Goal: Task Accomplishment & Management: Manage account settings

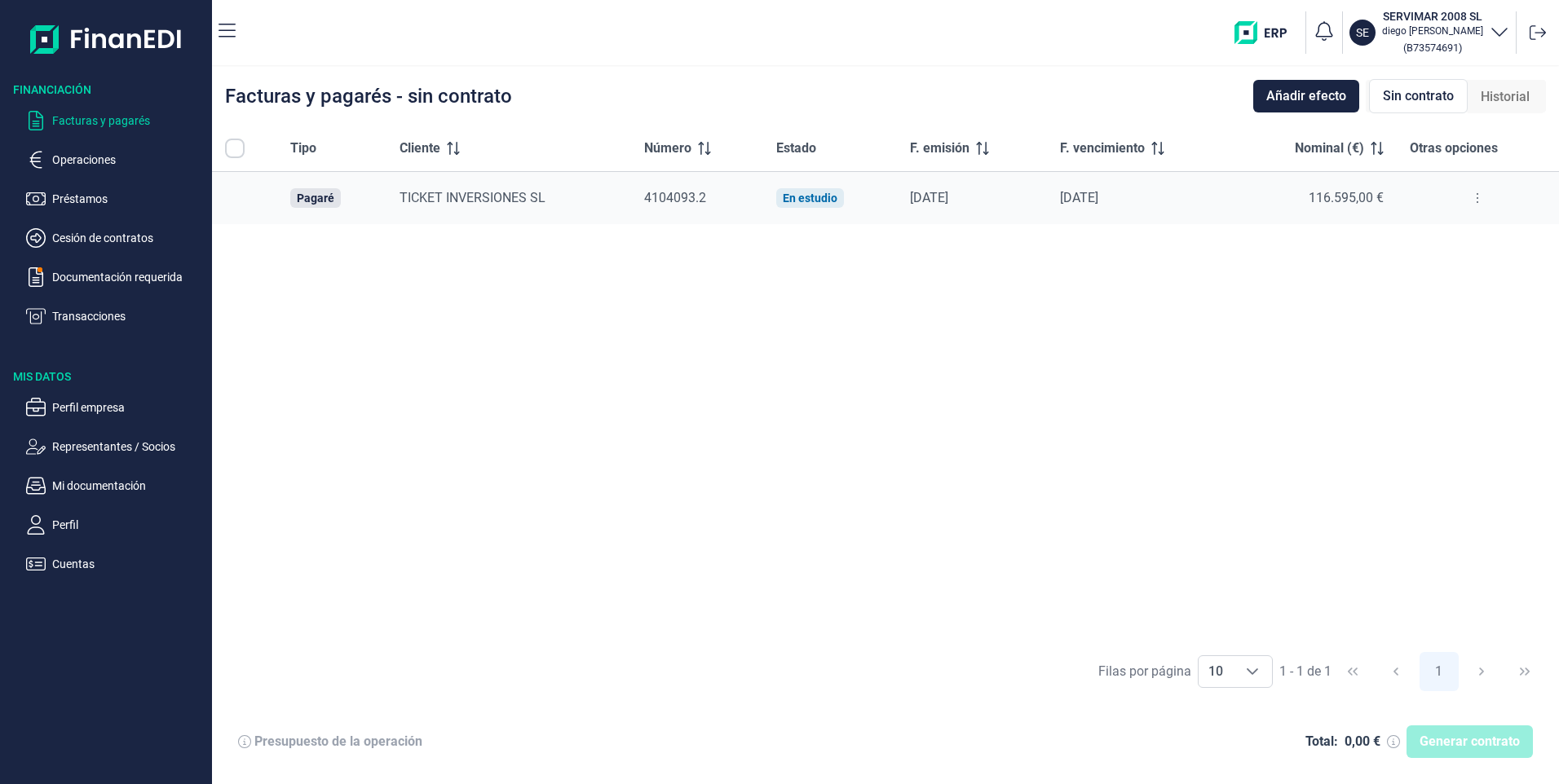
click at [85, 109] on ul "Facturas y pagarés Operaciones Préstamos Cesión de contratos Documentación requ…" at bounding box center [105, 212] width 212 height 228
click at [90, 120] on p "Facturas y pagarés" at bounding box center [129, 120] width 153 height 19
click at [98, 279] on p "Documentación requerida" at bounding box center [129, 277] width 153 height 19
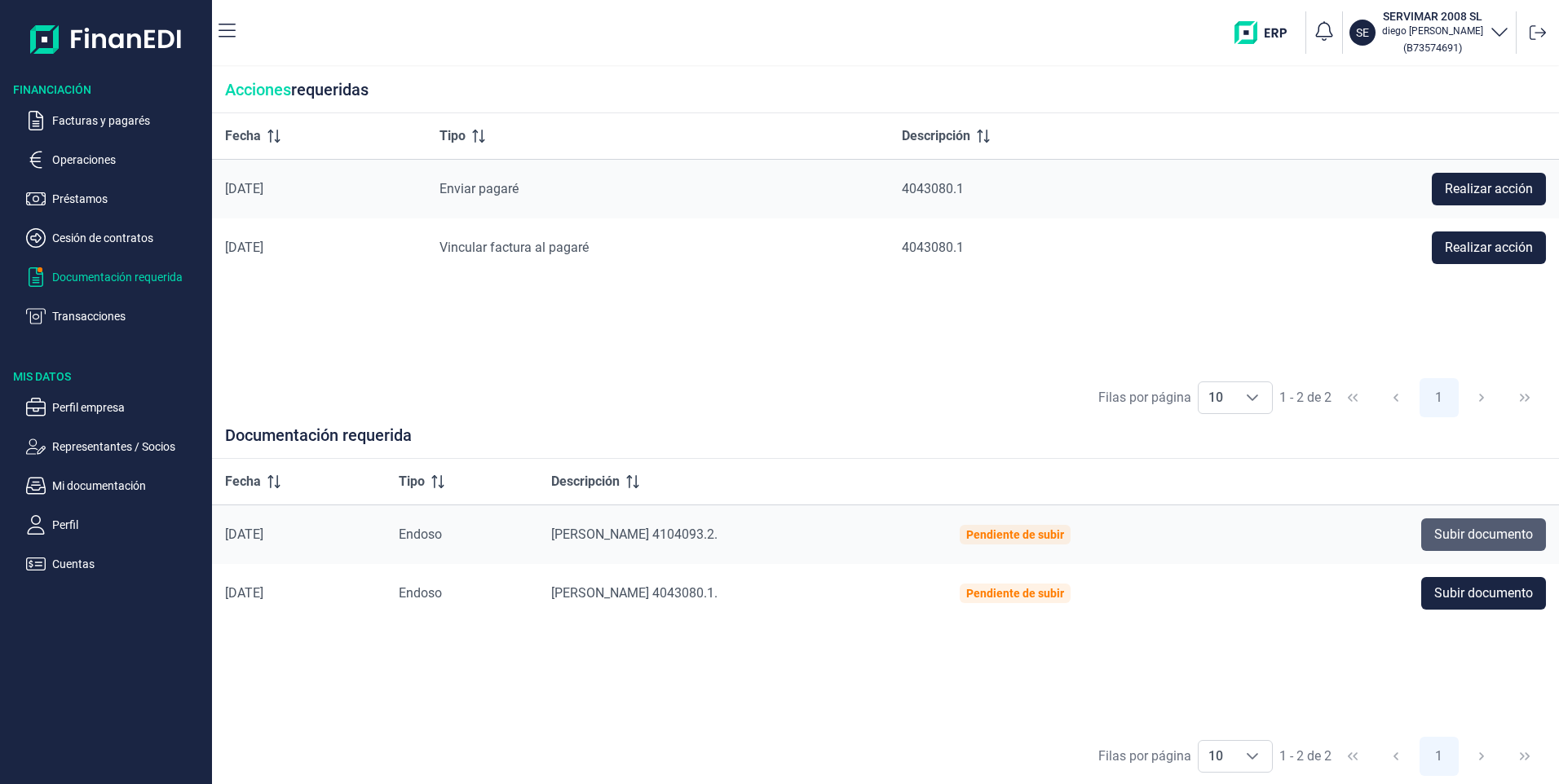
click at [1488, 535] on span "Subir documento" at bounding box center [1483, 535] width 98 height 19
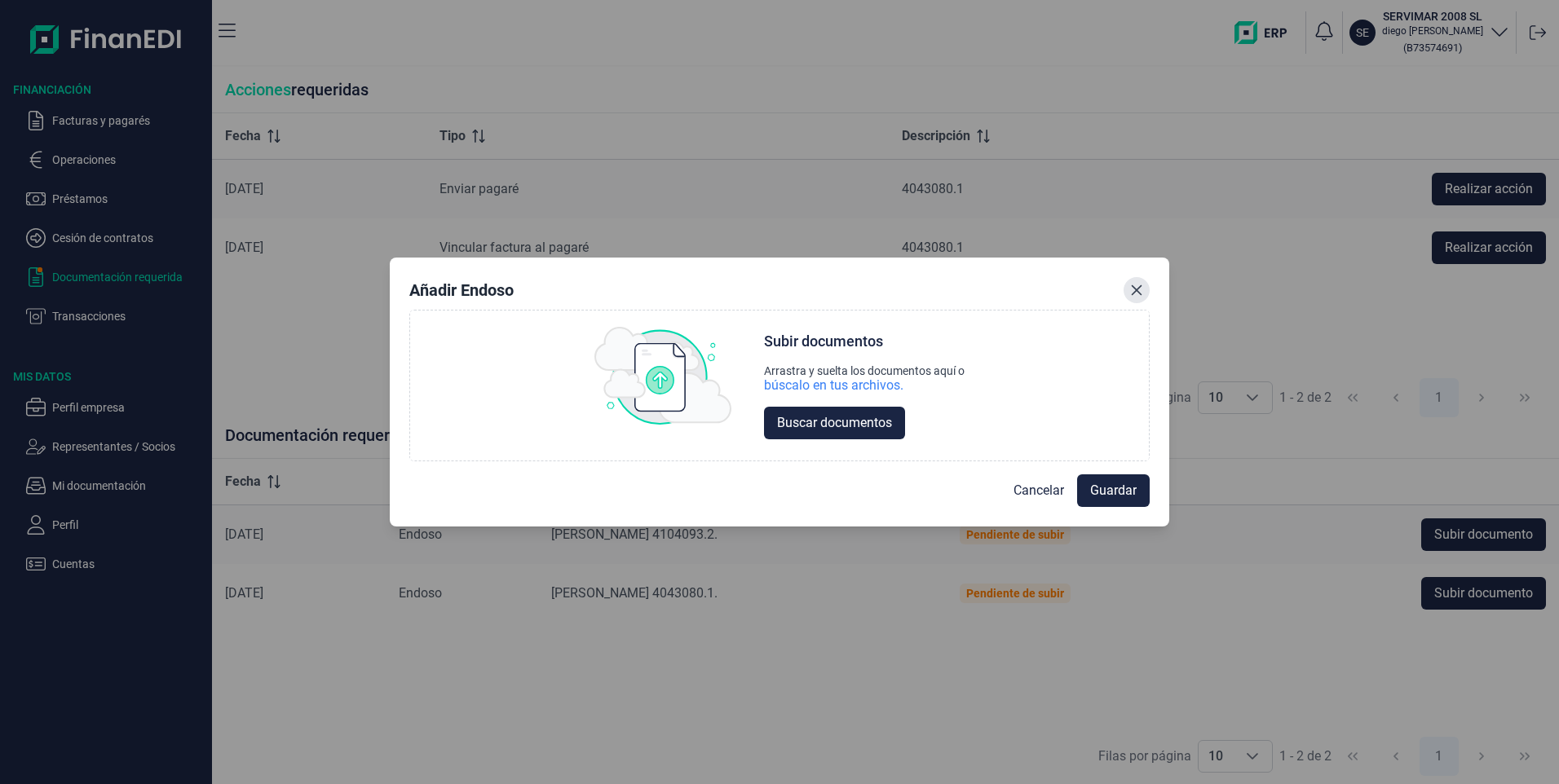
click at [1139, 300] on button "Close" at bounding box center [1136, 290] width 26 height 26
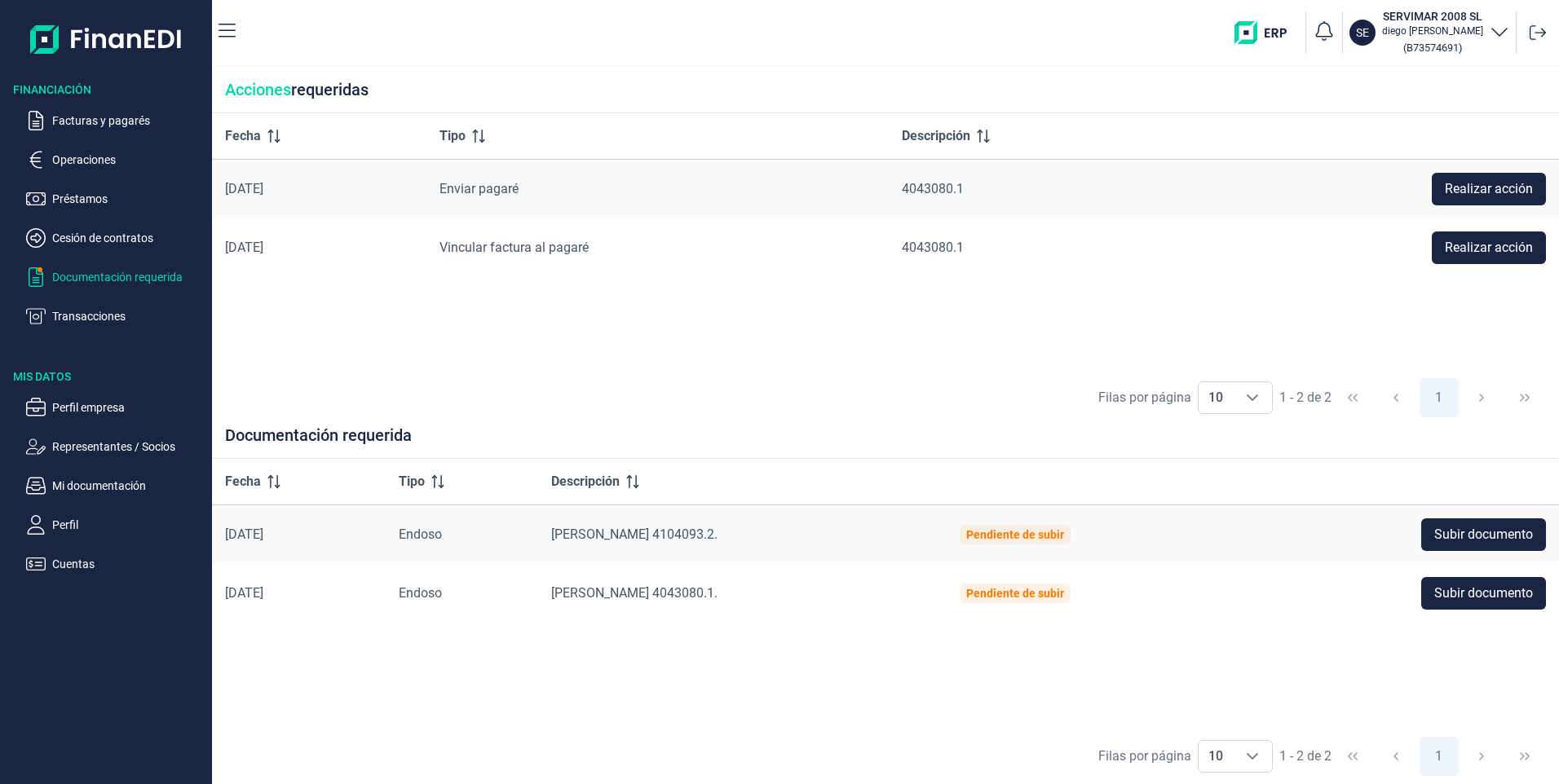
click at [519, 183] on span "Enviar pagaré" at bounding box center [478, 189] width 79 height 16
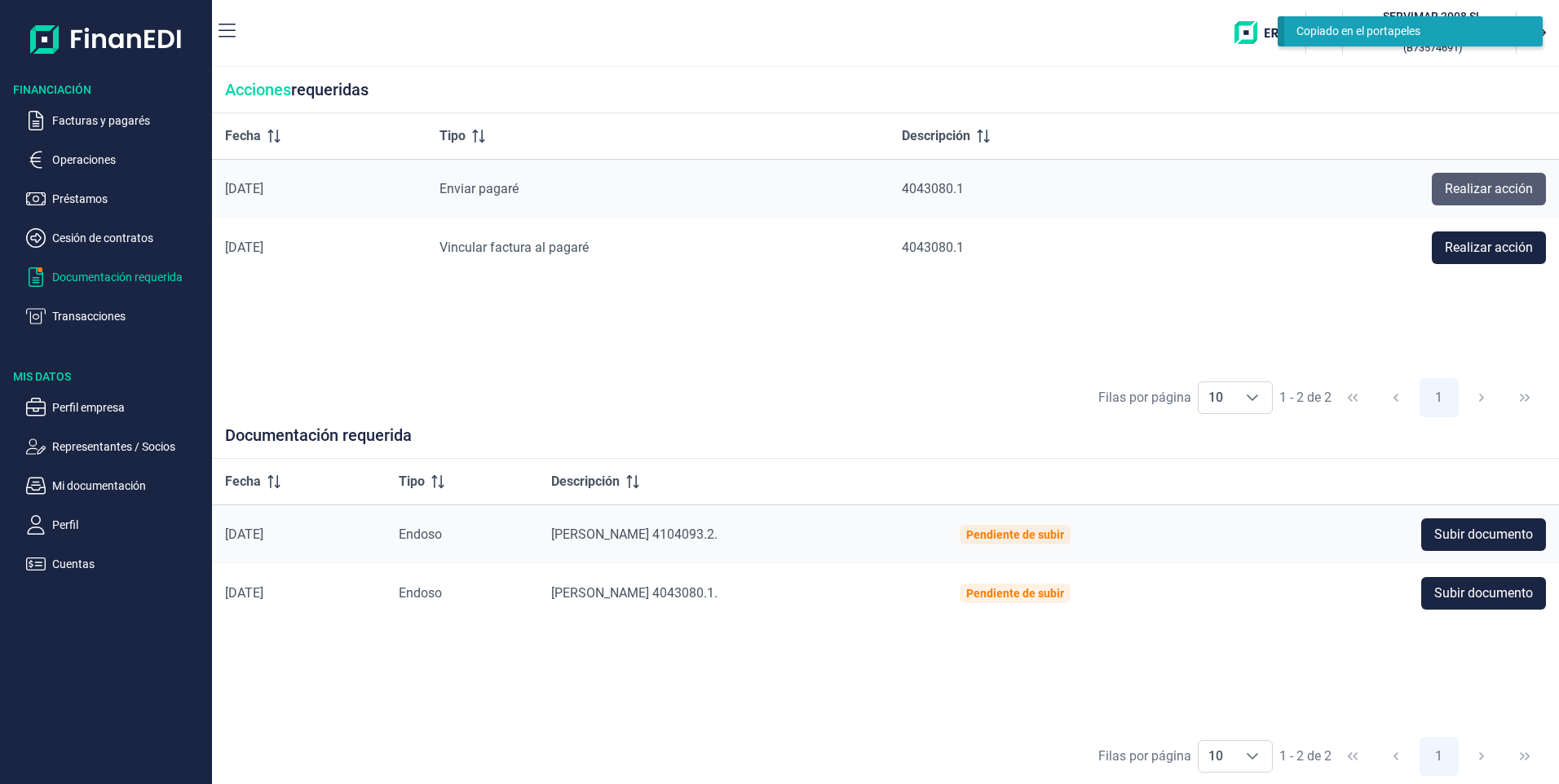
click at [1475, 186] on span "Realizar acción" at bounding box center [1488, 189] width 88 height 19
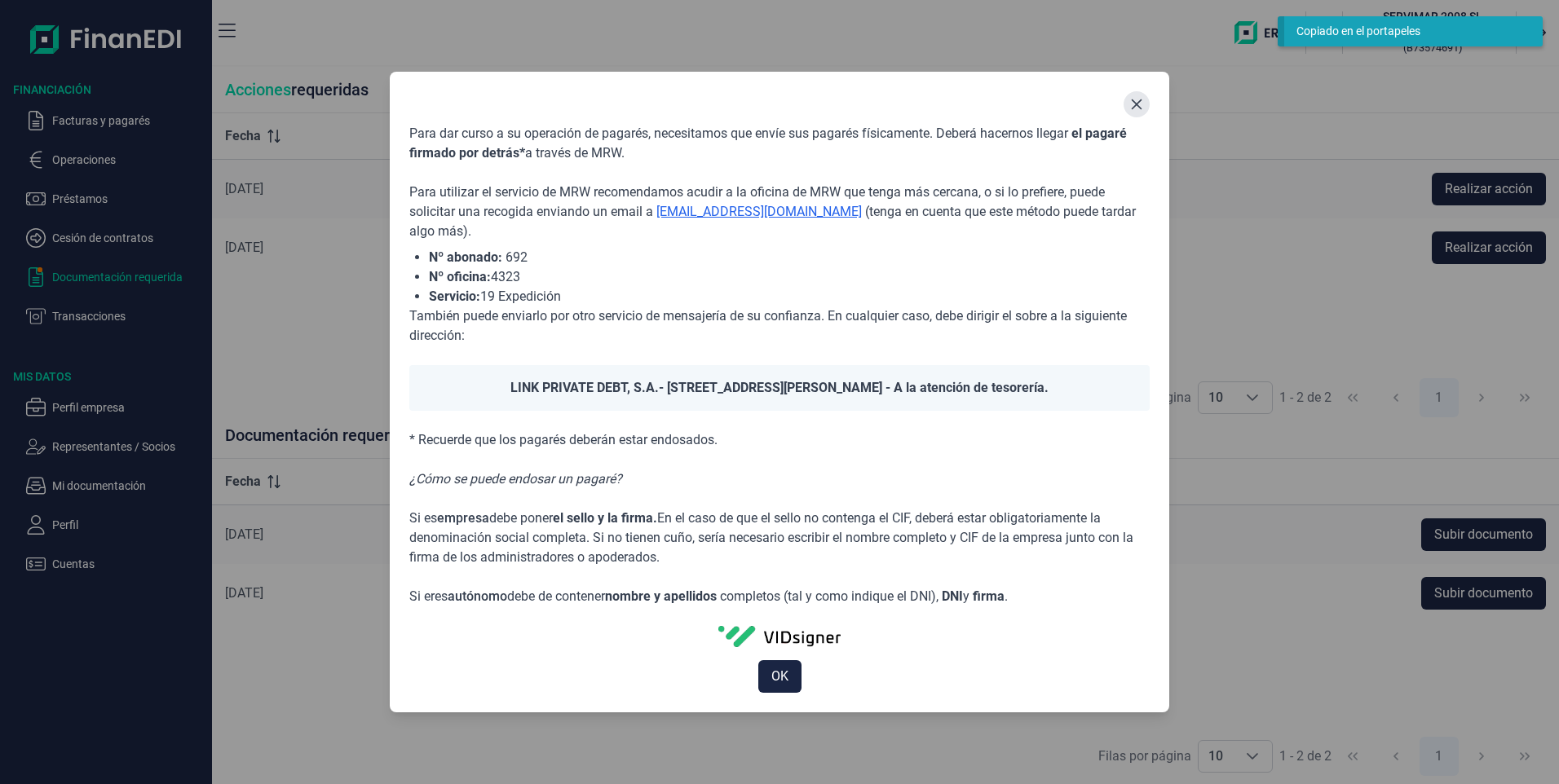
click at [1136, 107] on icon "Close" at bounding box center [1136, 104] width 13 height 13
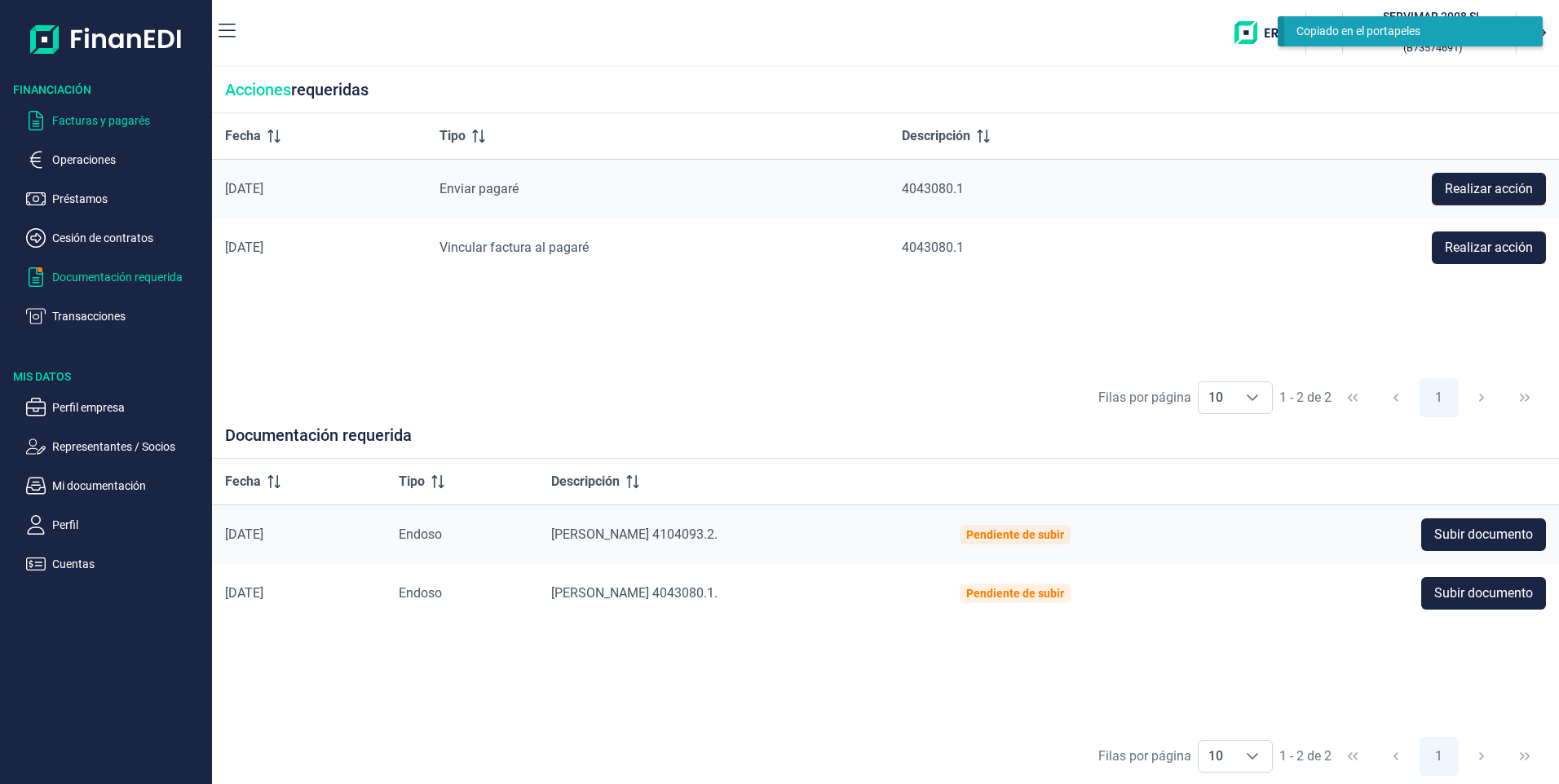
click at [85, 113] on p "Facturas y pagarés" at bounding box center [129, 120] width 153 height 19
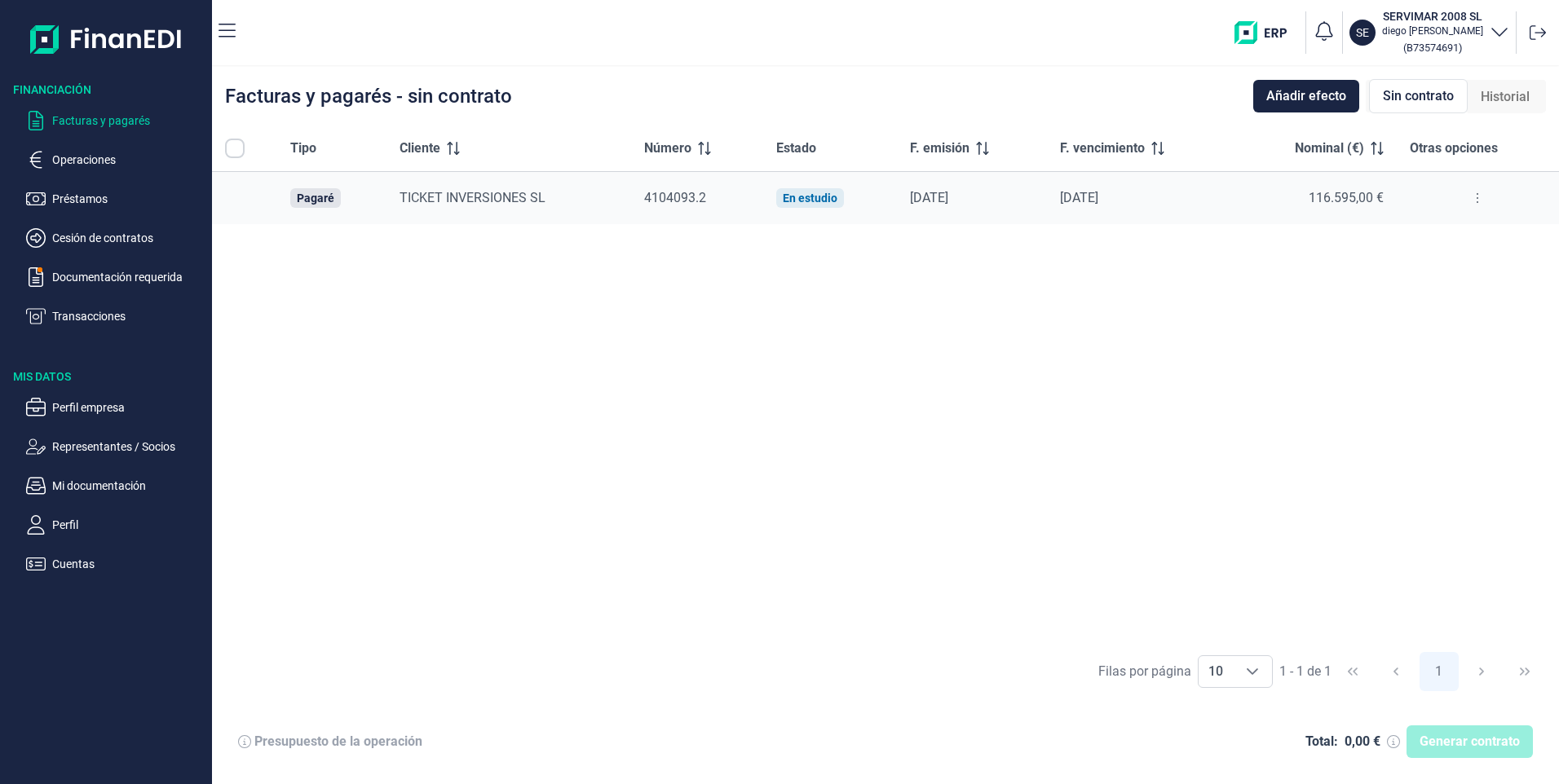
click at [1479, 197] on button at bounding box center [1477, 198] width 30 height 26
click at [1415, 239] on span "Ver detalle del pagaré" at bounding box center [1400, 239] width 108 height 17
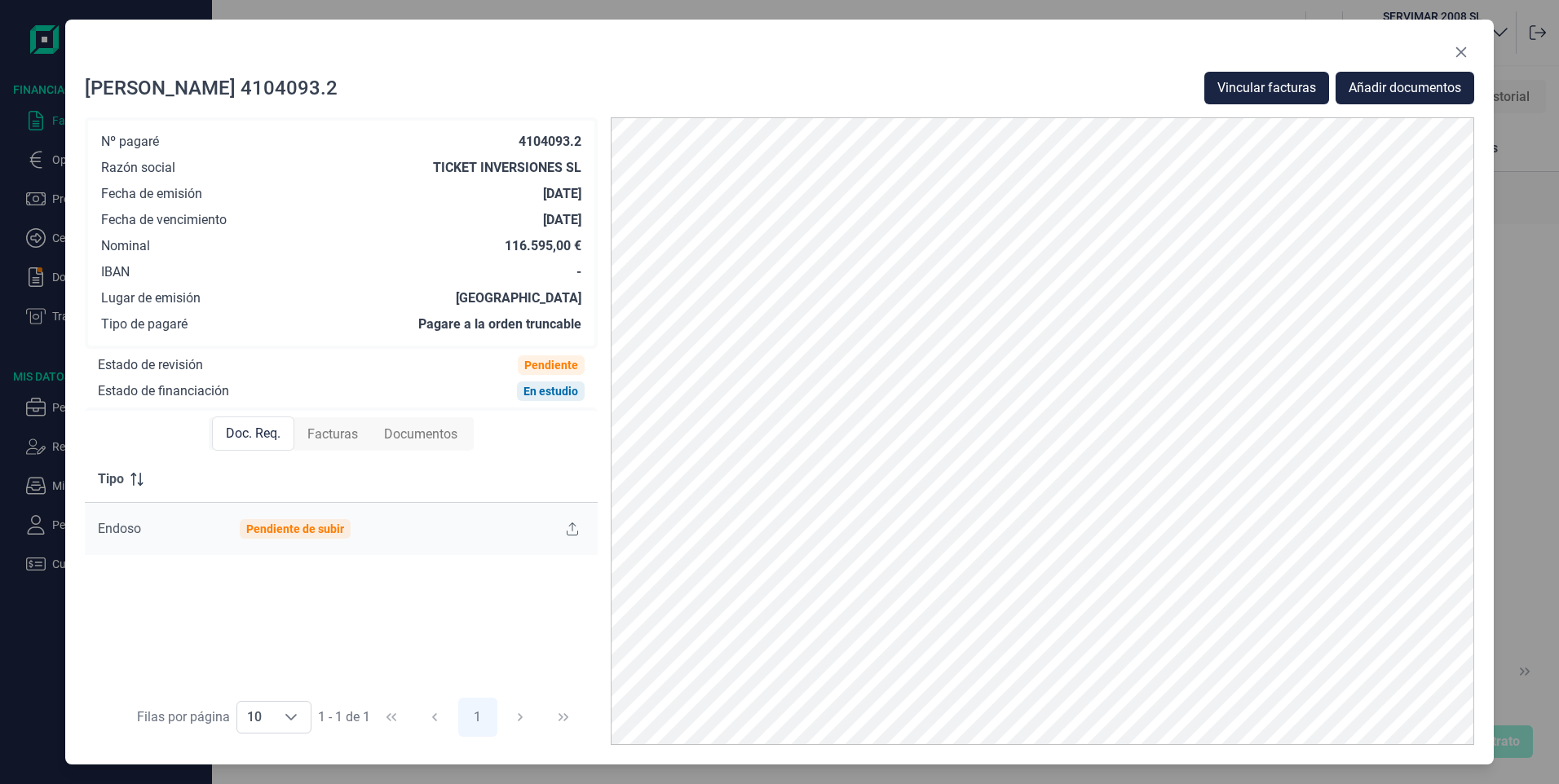
click at [329, 436] on span "Facturas" at bounding box center [333, 434] width 51 height 19
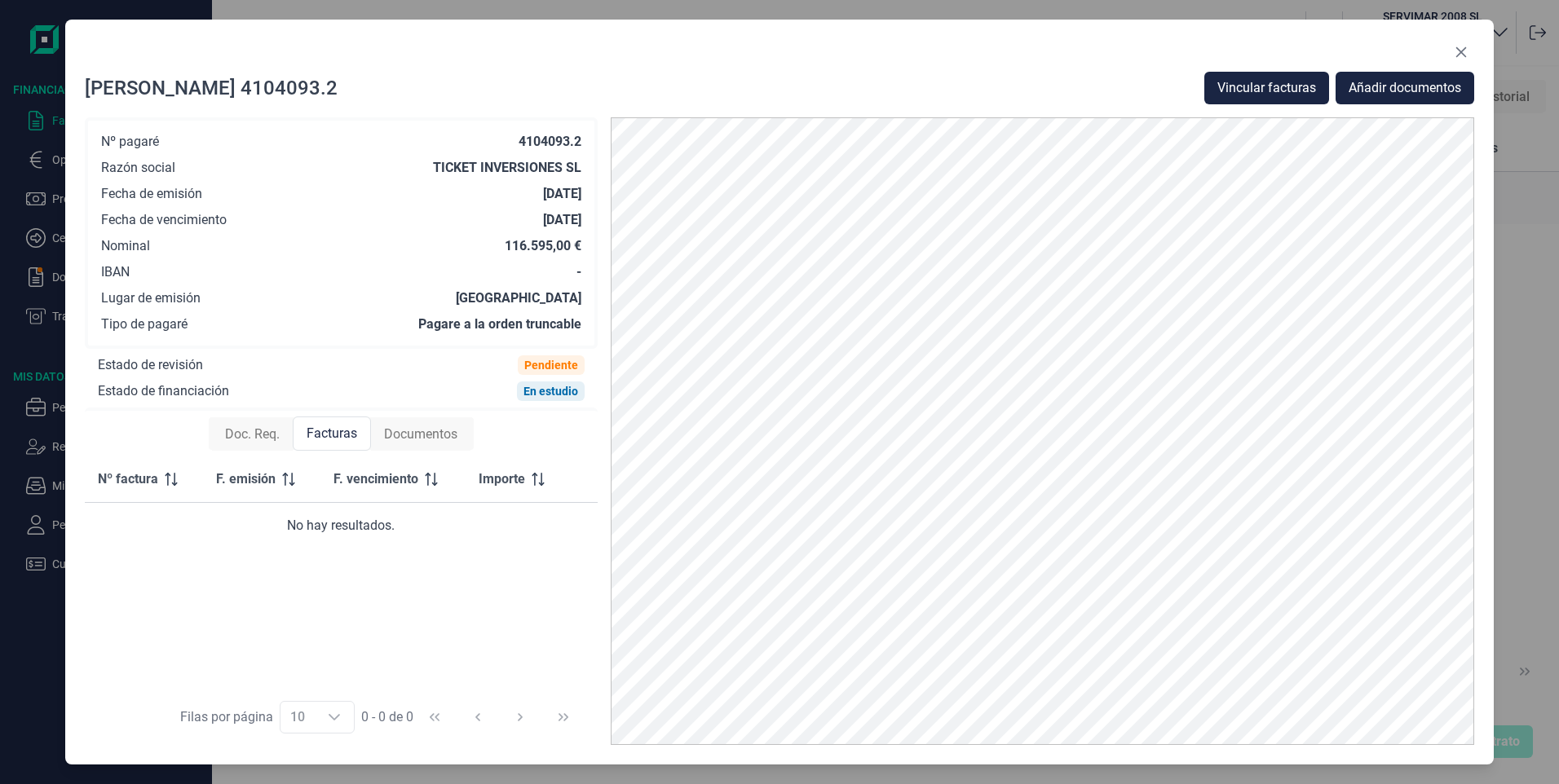
click at [448, 434] on span "Documentos" at bounding box center [421, 434] width 73 height 19
click at [254, 436] on span "Doc. Req." at bounding box center [252, 434] width 55 height 19
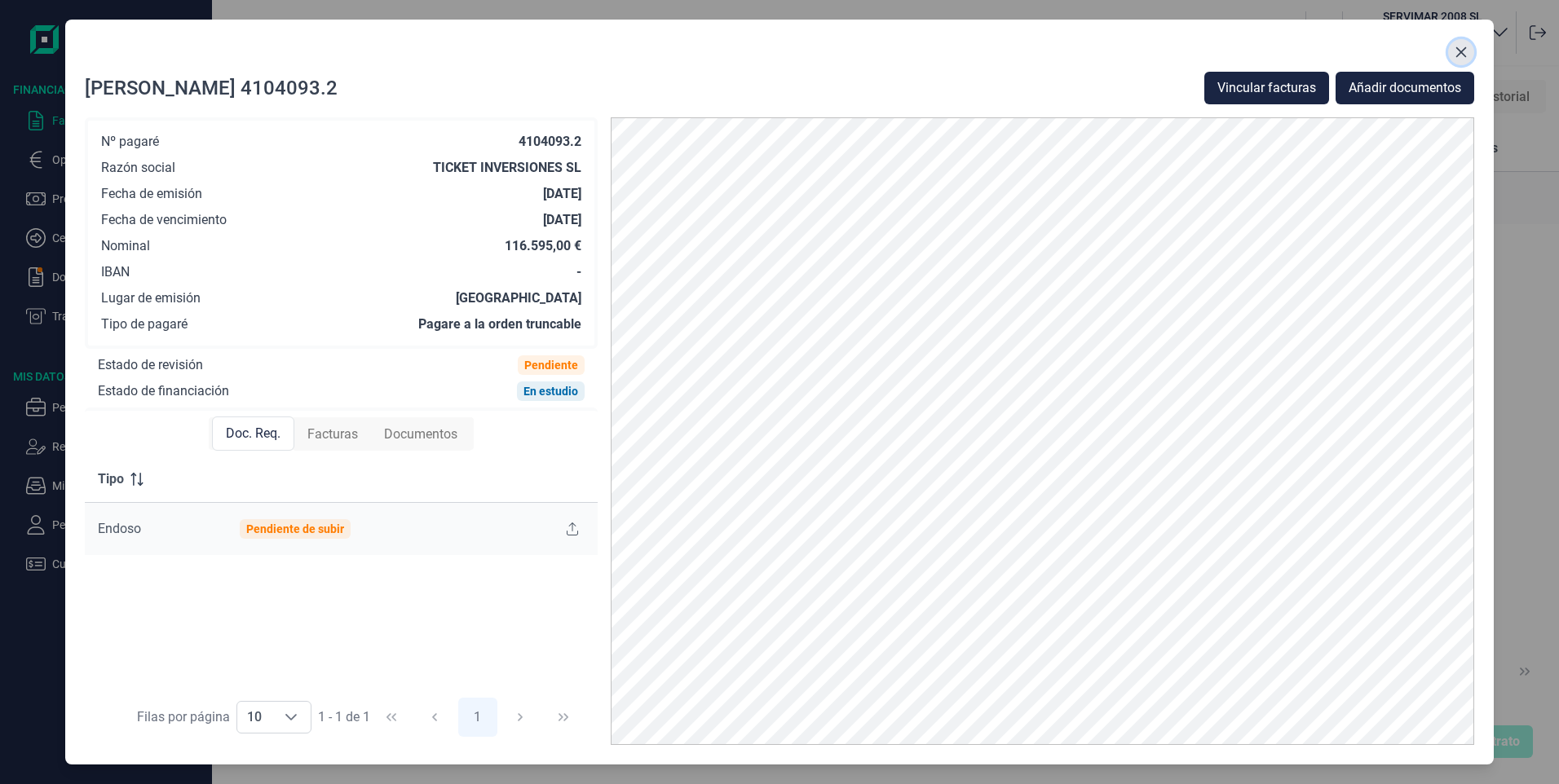
click at [1459, 52] on icon "Close" at bounding box center [1461, 51] width 13 height 13
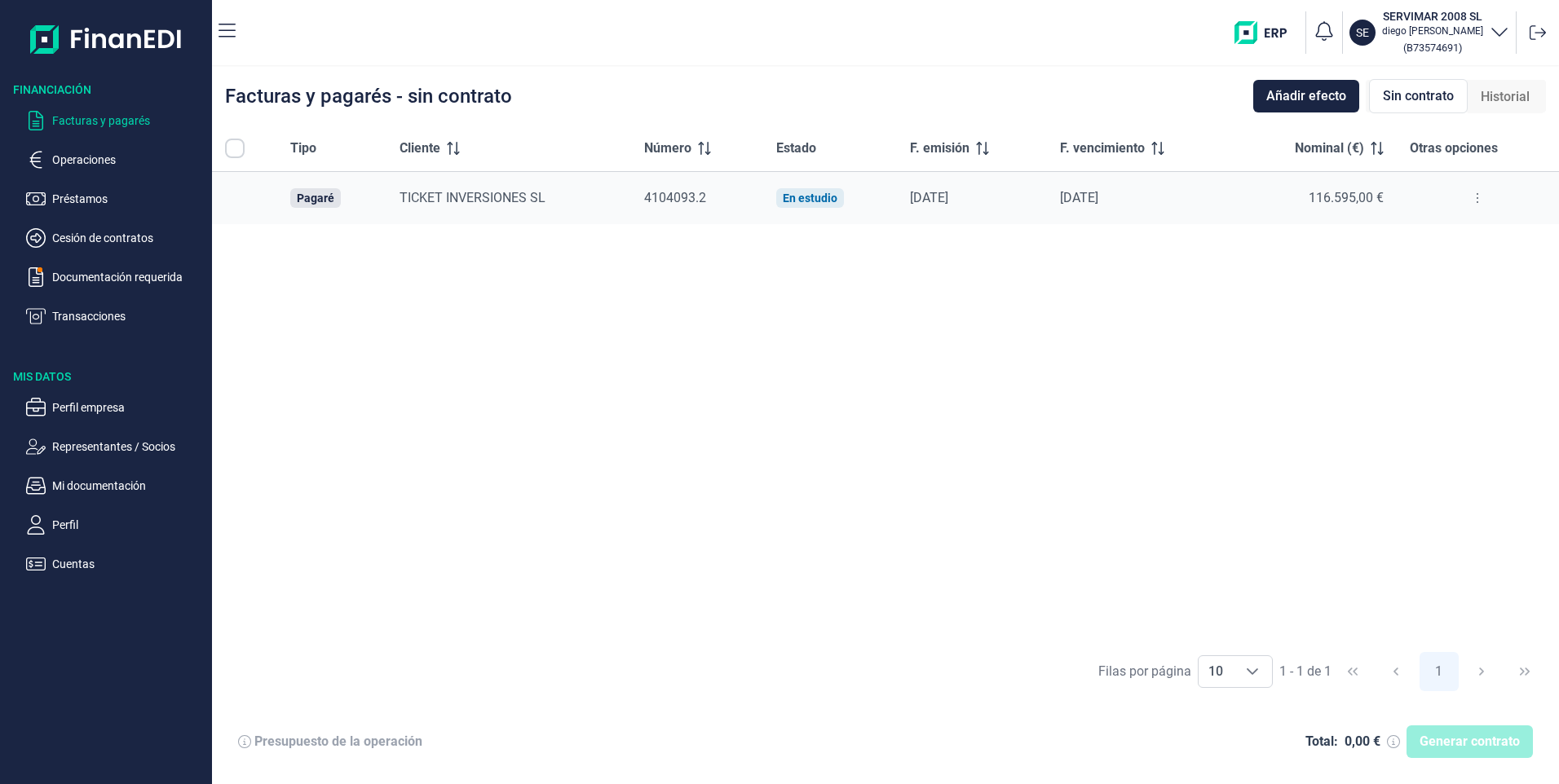
click at [93, 120] on p "Facturas y pagarés" at bounding box center [129, 120] width 153 height 19
click at [121, 118] on p "Facturas y pagarés" at bounding box center [129, 120] width 153 height 19
click at [108, 271] on p "Documentación requerida" at bounding box center [129, 277] width 153 height 19
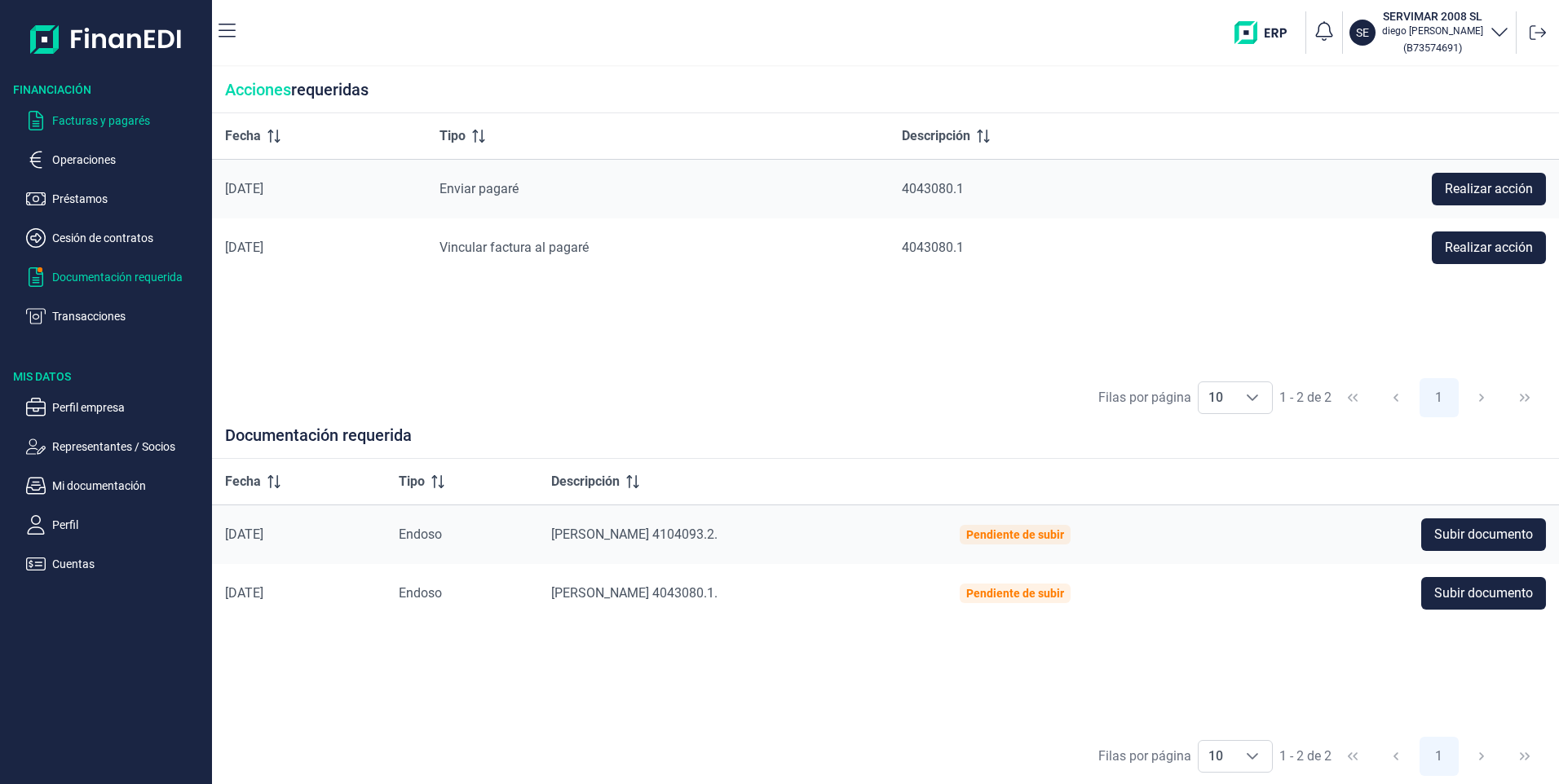
click at [90, 114] on p "Facturas y pagarés" at bounding box center [129, 120] width 153 height 19
